Goal: Task Accomplishment & Management: Manage account settings

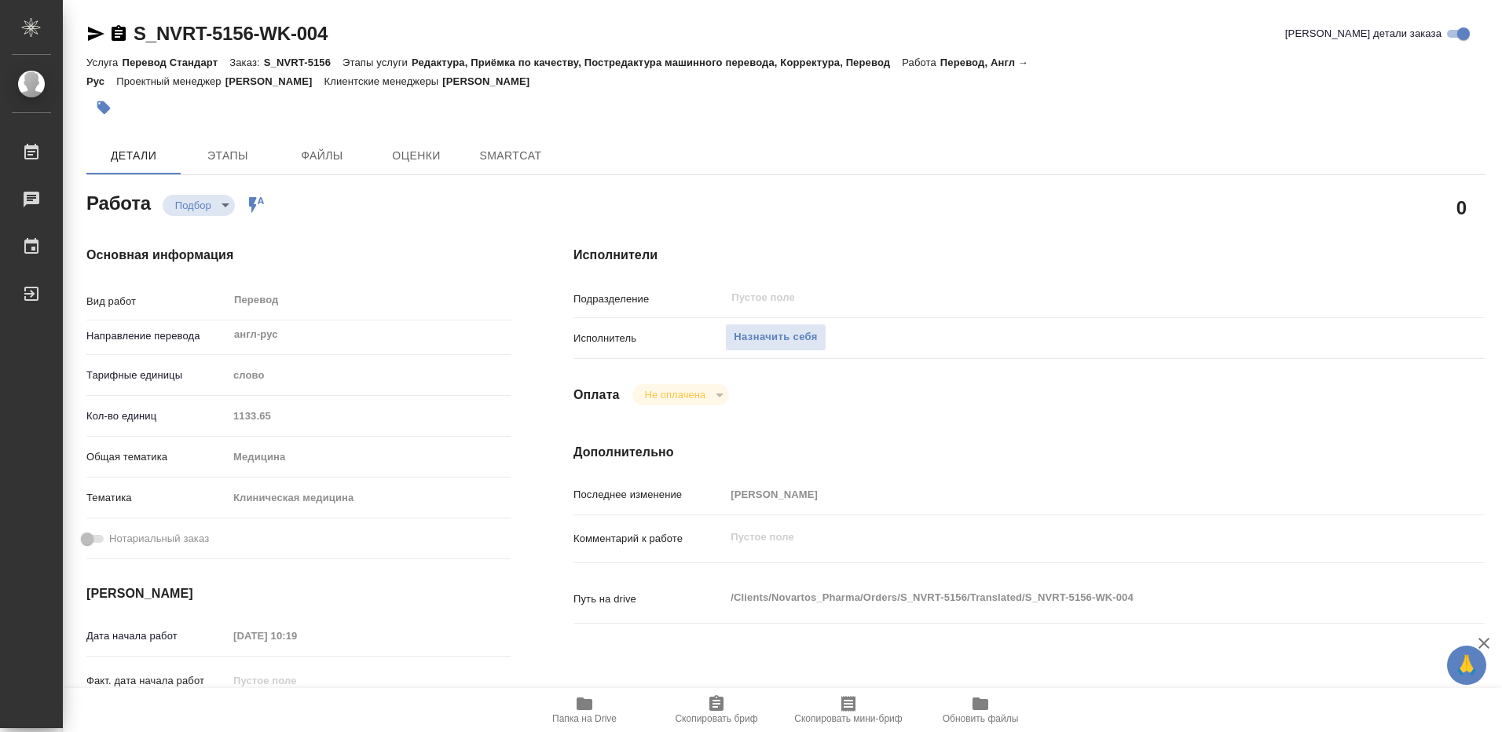
type textarea "x"
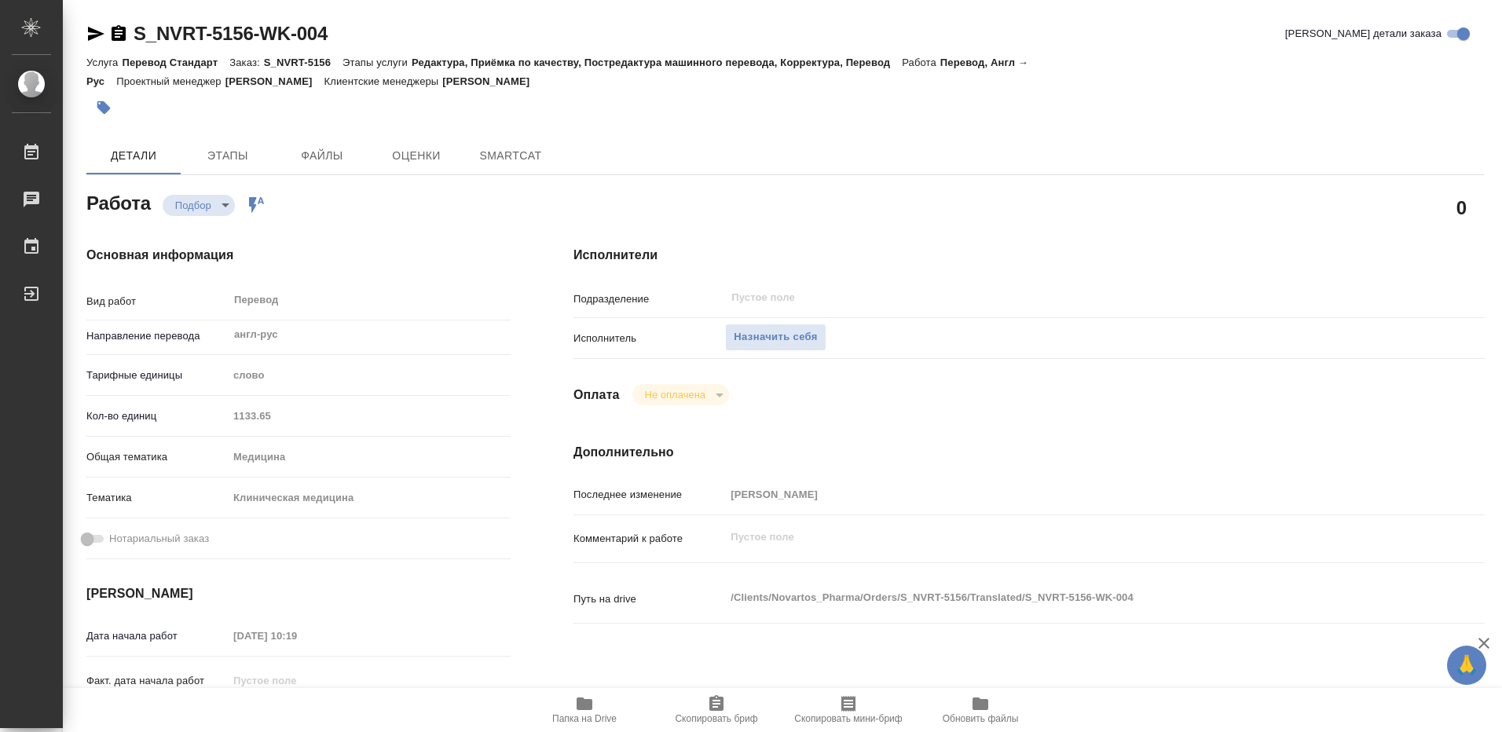
type textarea "x"
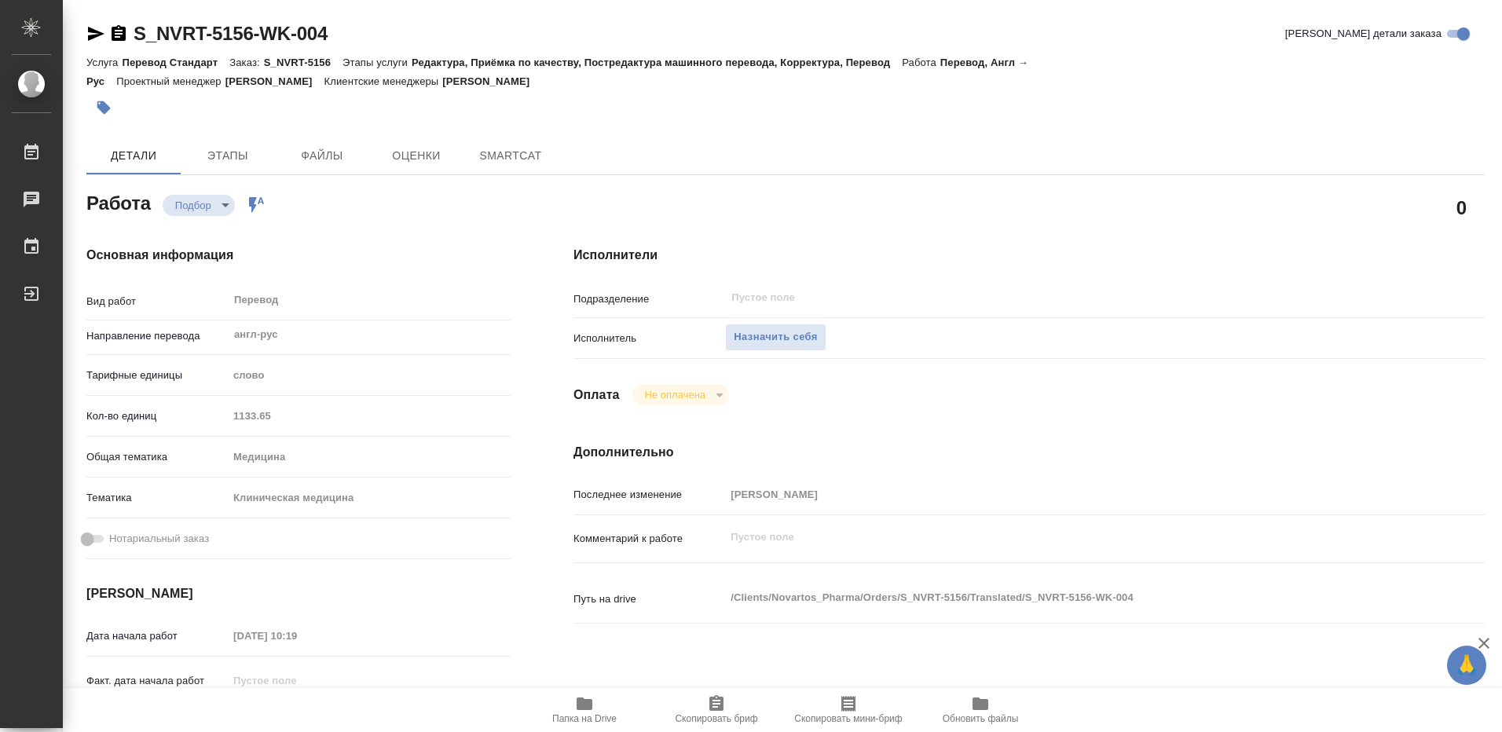
type textarea "x"
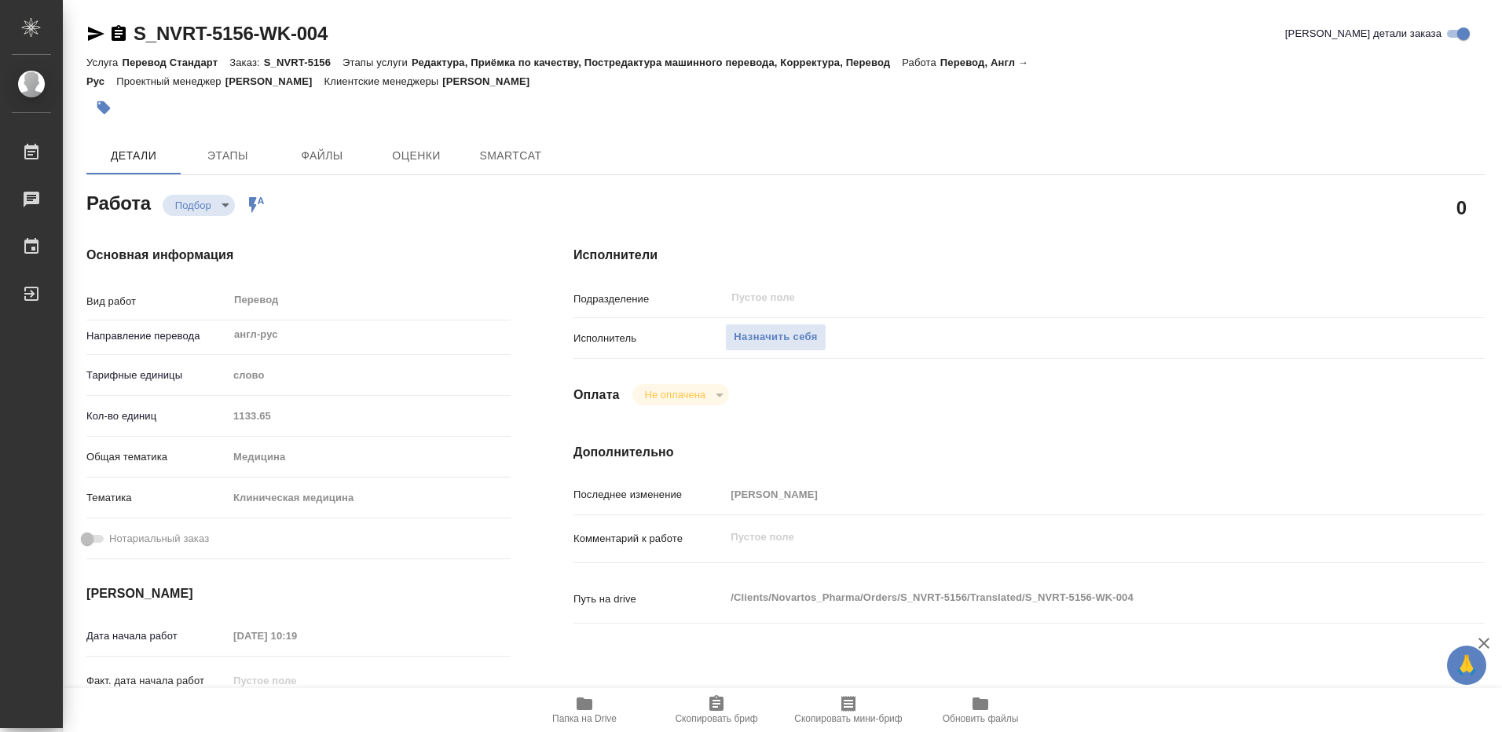
type textarea "x"
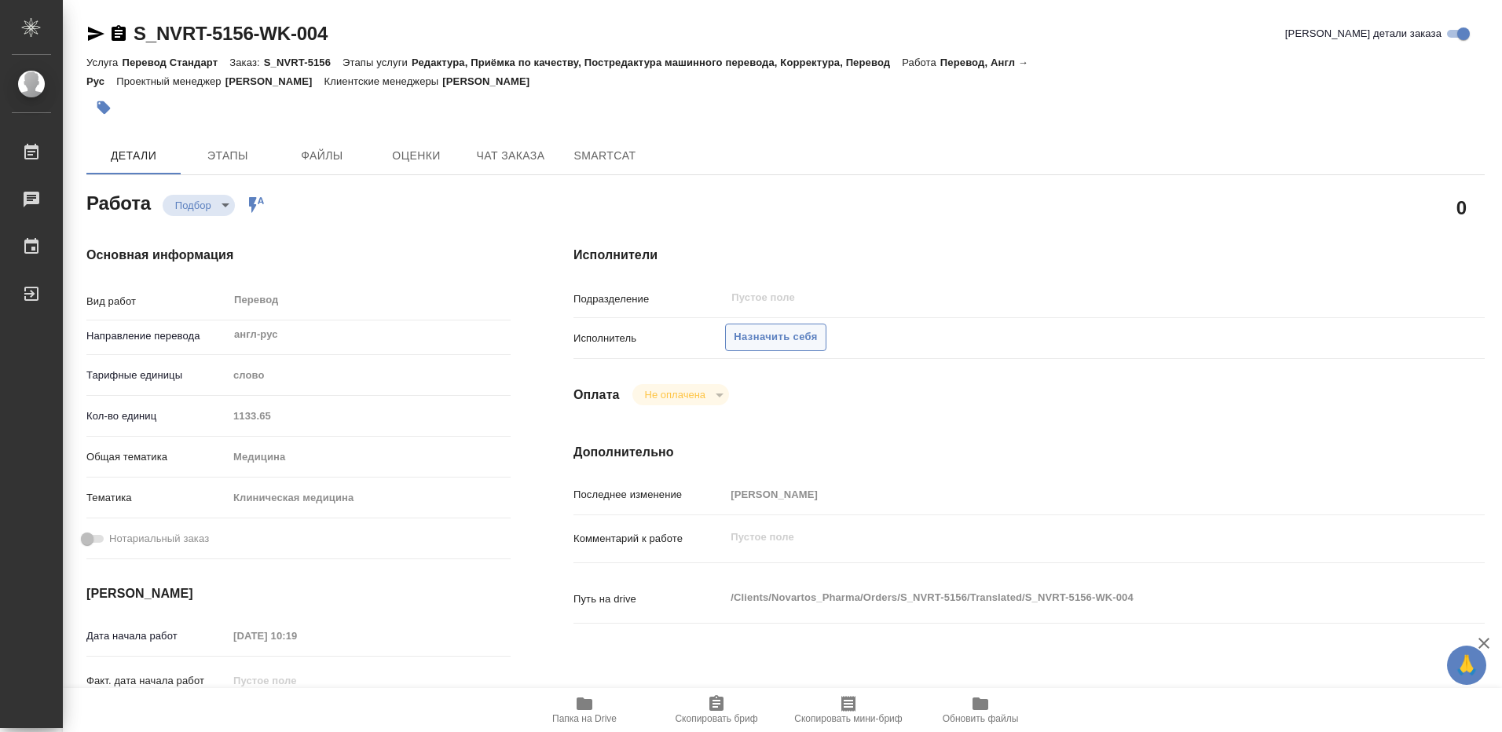
type textarea "x"
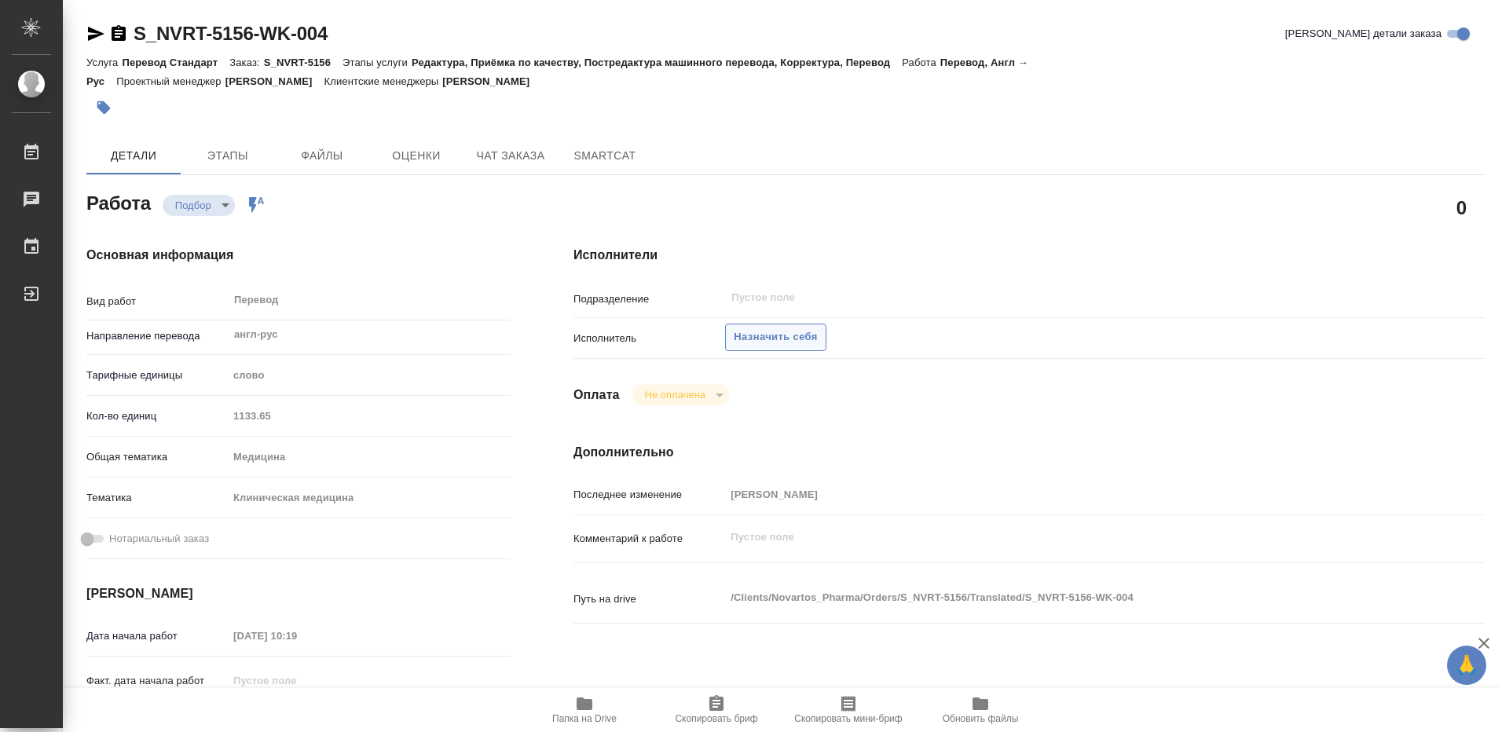
type textarea "x"
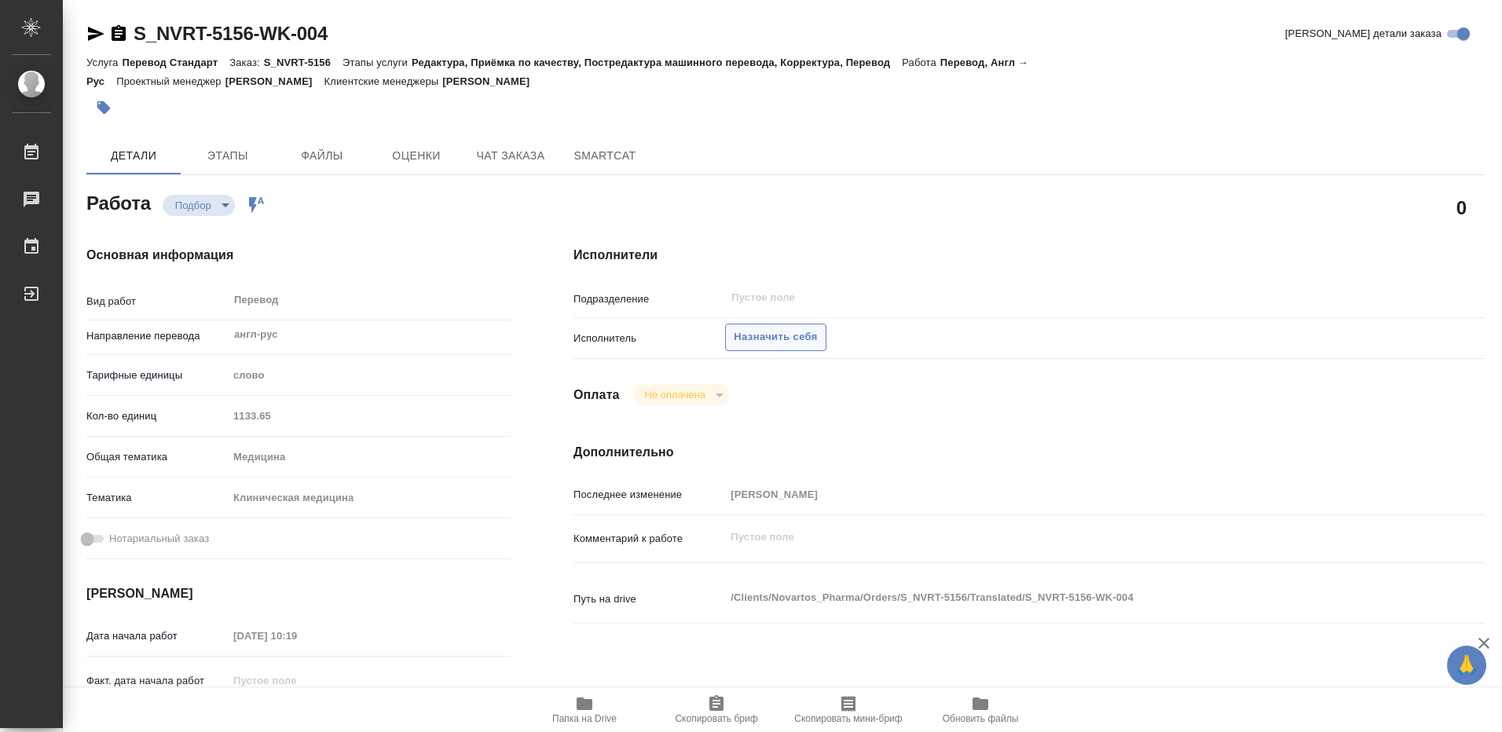
click at [768, 328] on span "Назначить себя" at bounding box center [775, 337] width 83 height 18
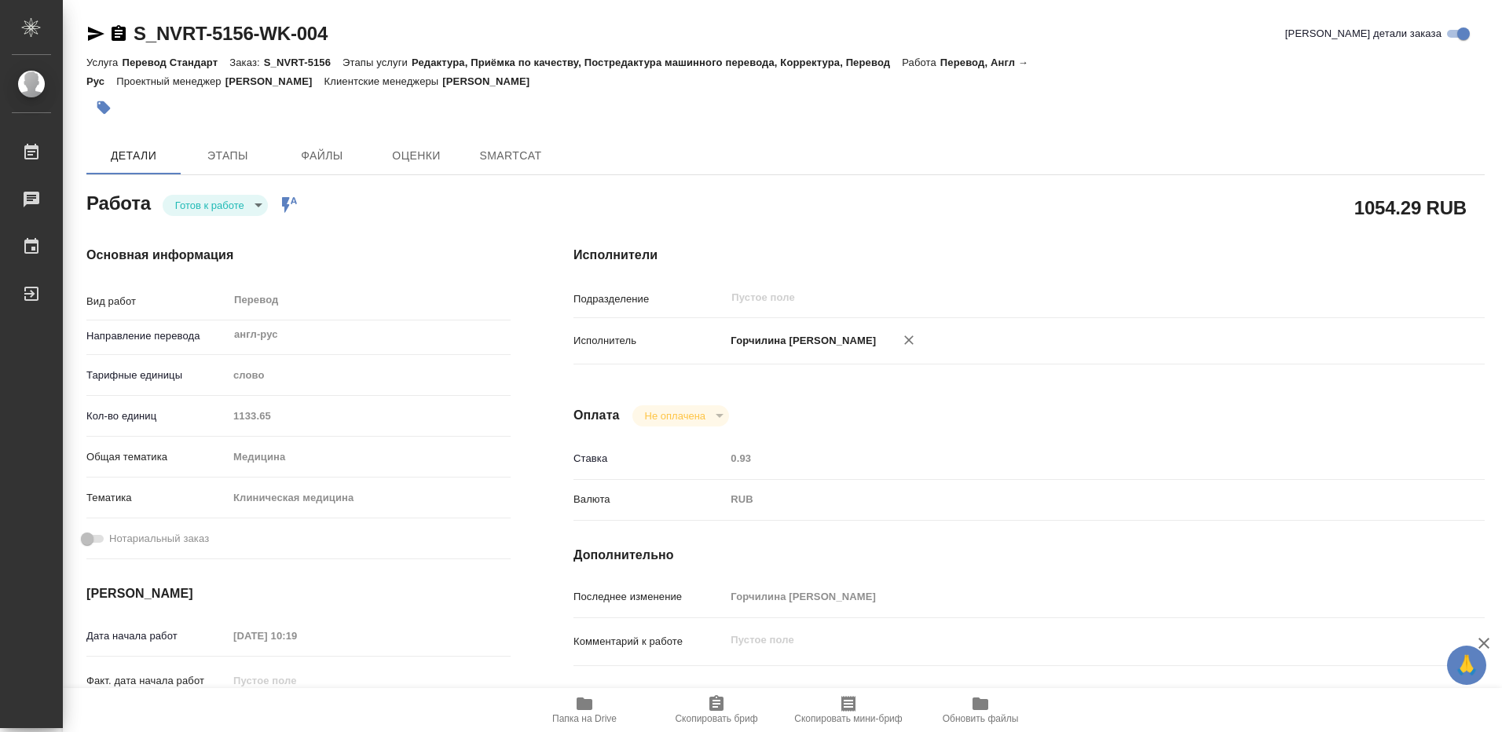
type textarea "x"
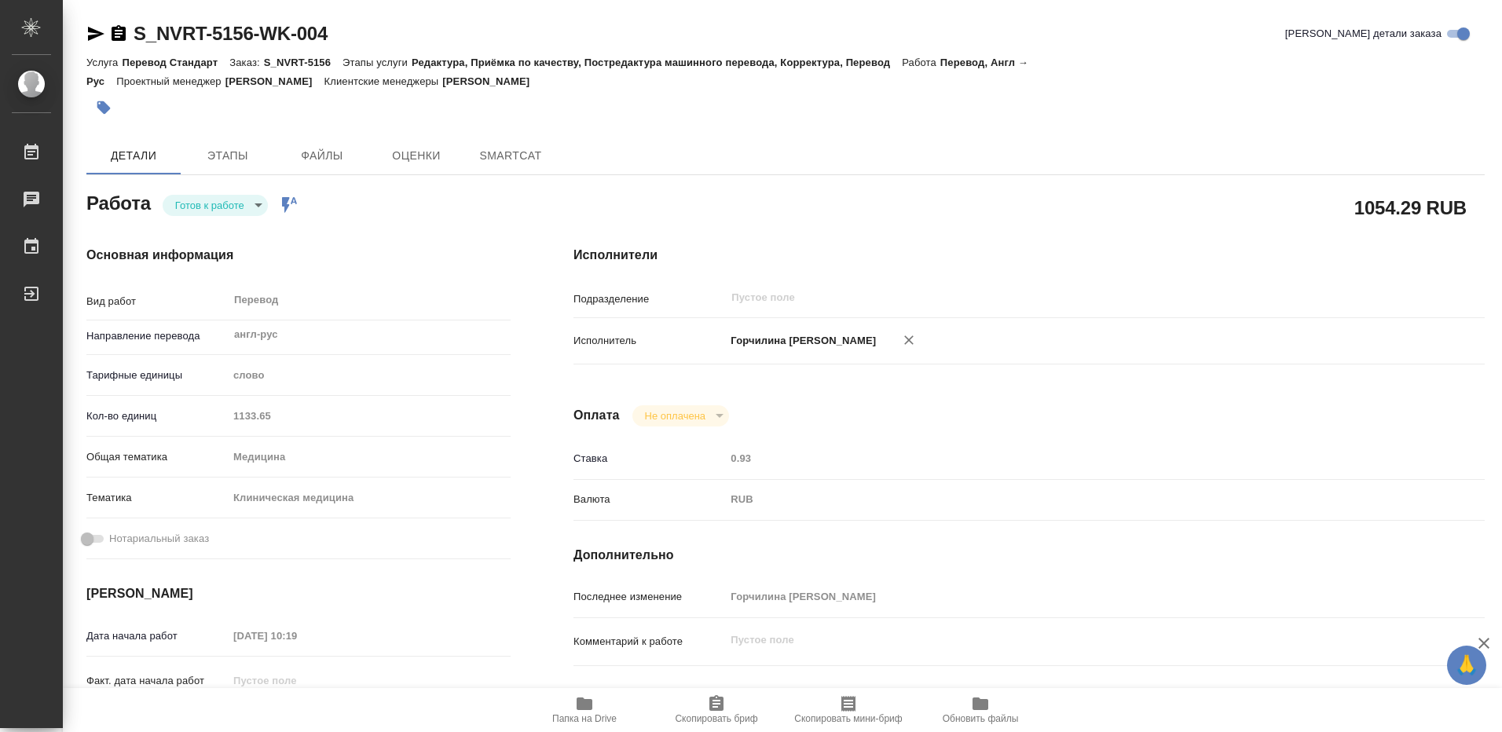
type textarea "x"
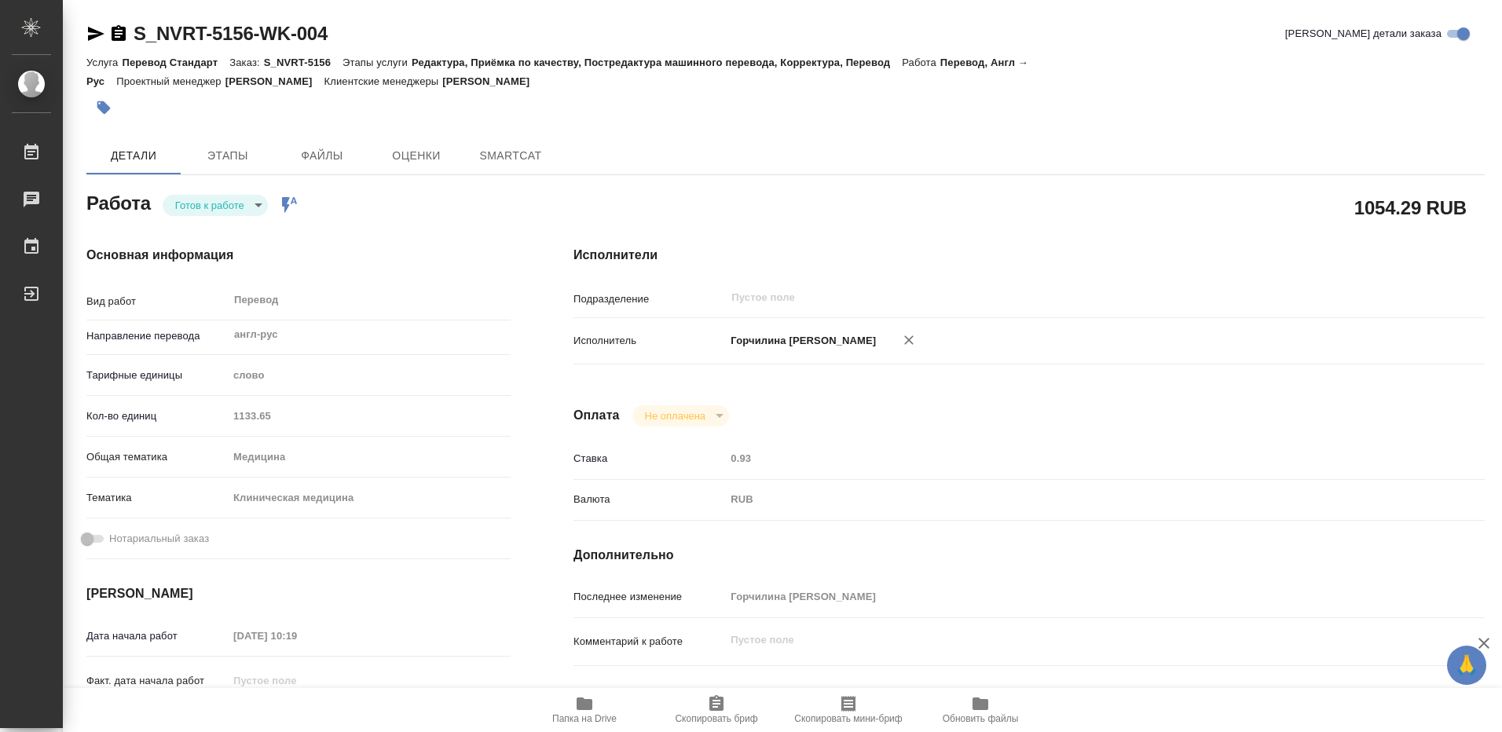
type textarea "x"
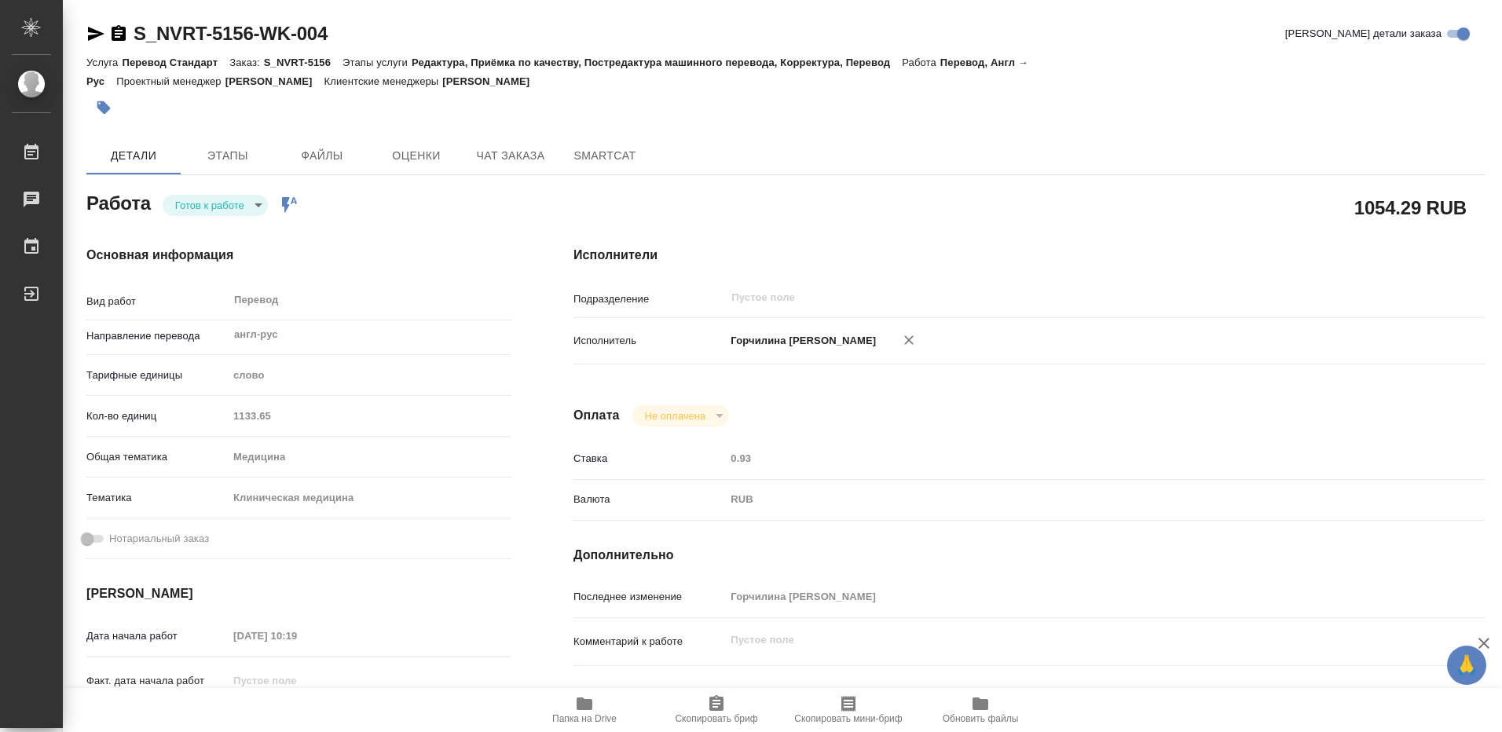
type textarea "x"
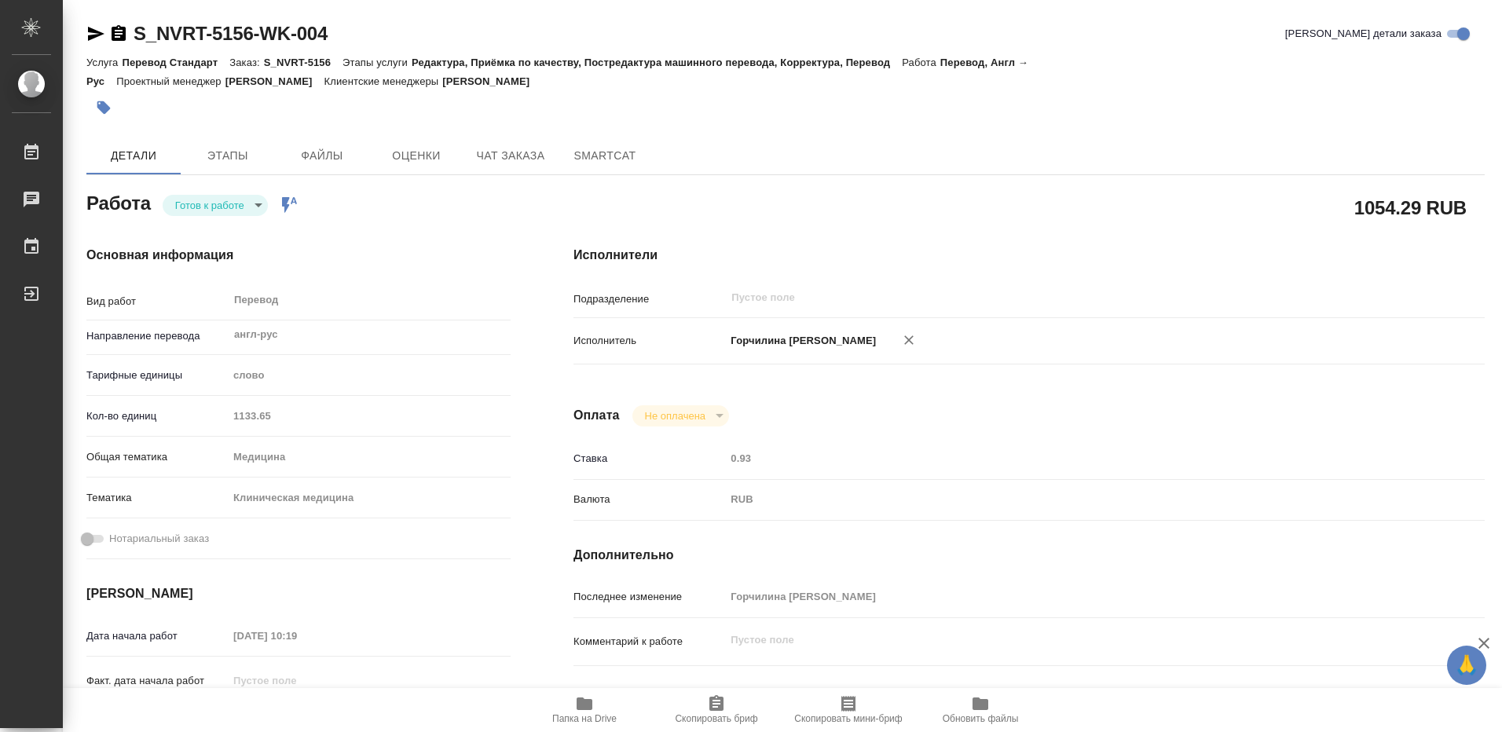
type textarea "x"
